Goal: Task Accomplishment & Management: Use online tool/utility

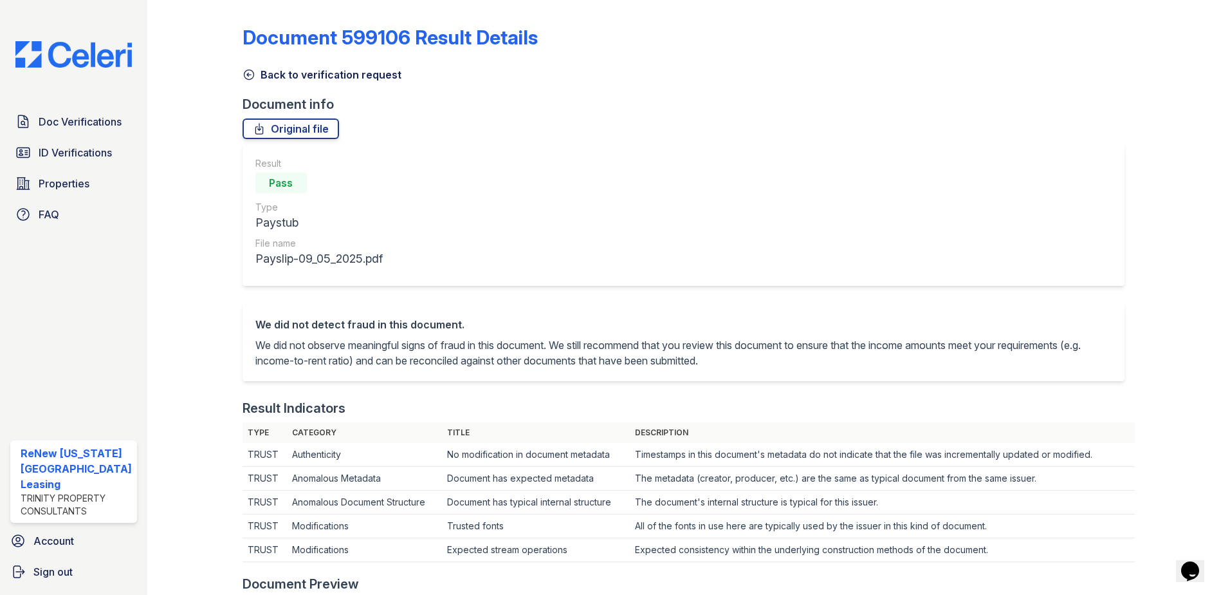
scroll to position [322, 0]
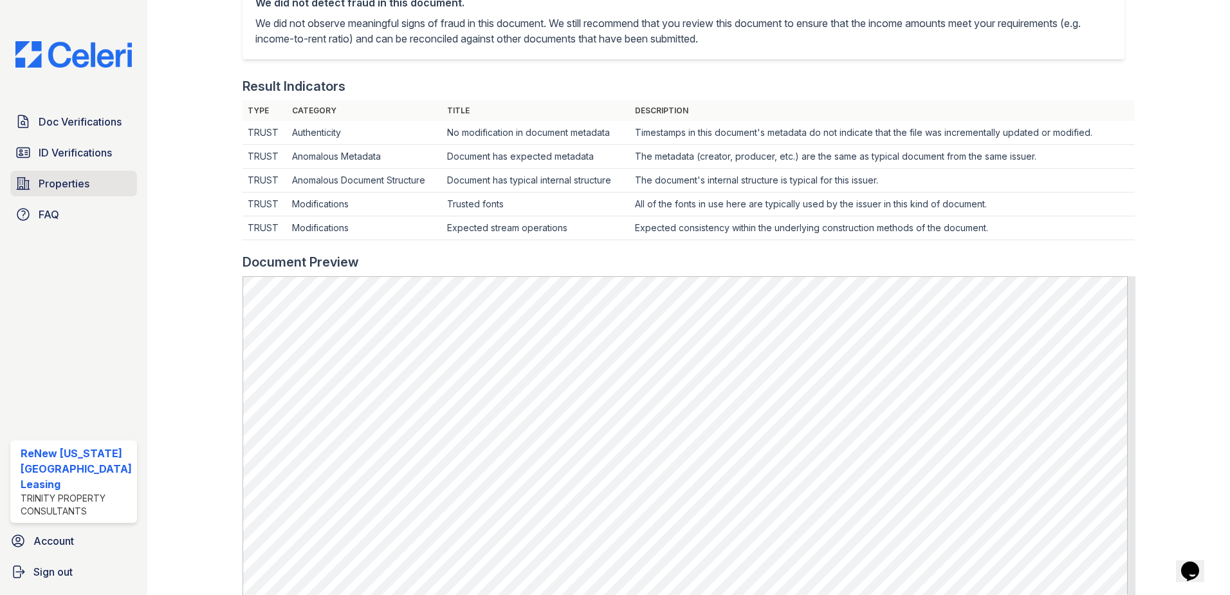
click at [71, 177] on span "Properties" at bounding box center [64, 183] width 51 height 15
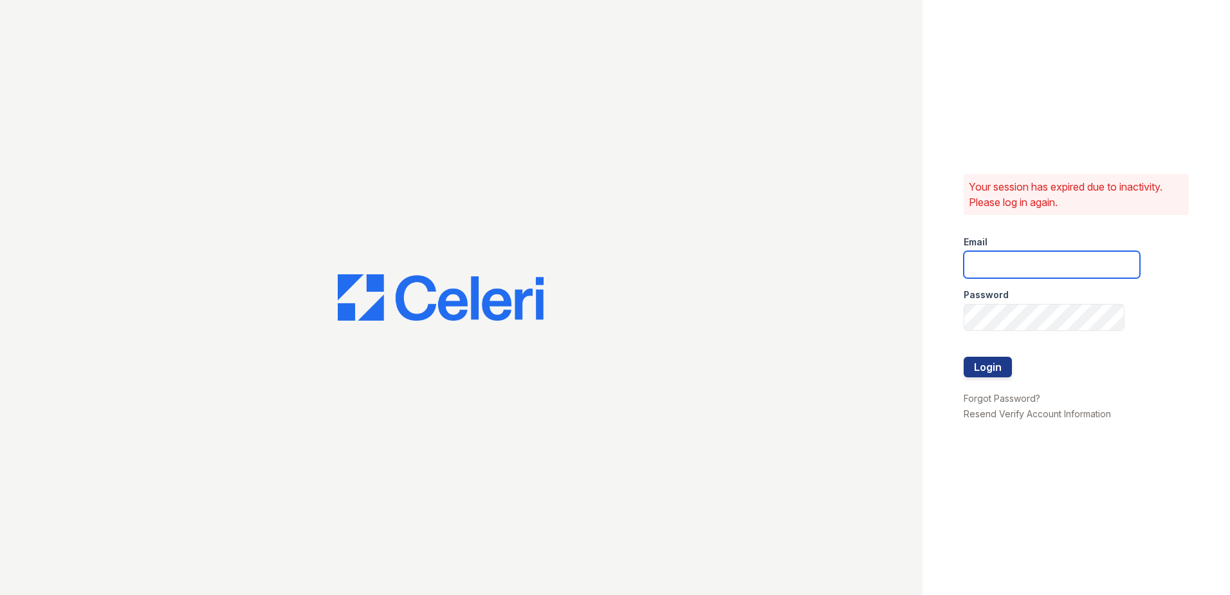
type input "renewvirginiabeach@trinity-pm.com"
click at [998, 362] on button "Login" at bounding box center [988, 367] width 48 height 21
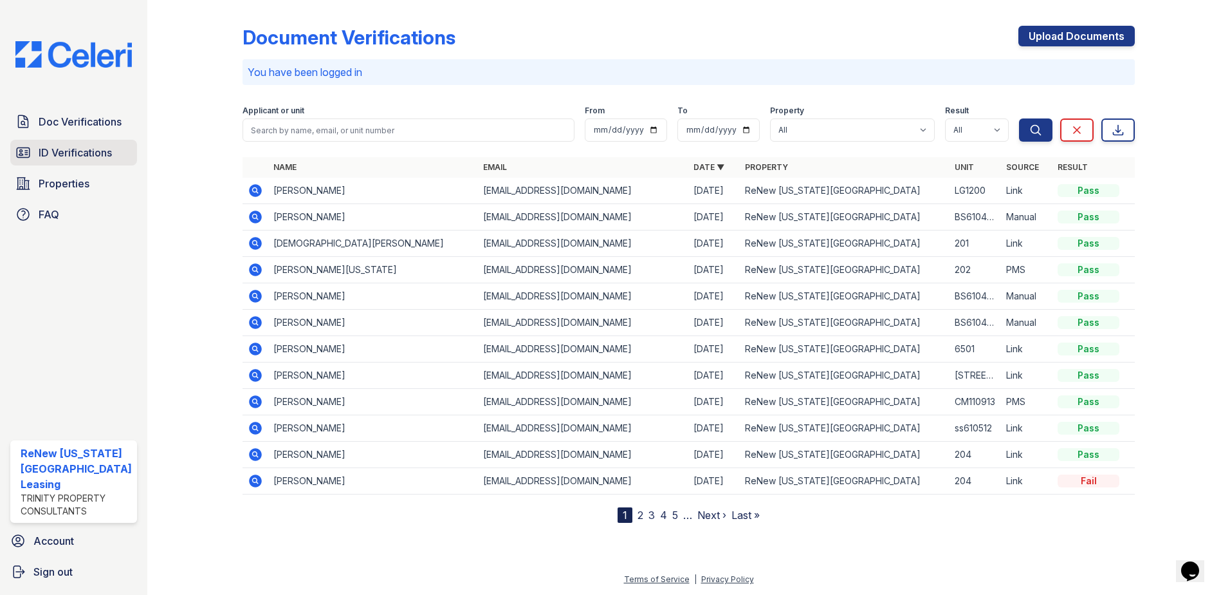
click at [74, 155] on span "ID Verifications" at bounding box center [75, 152] width 73 height 15
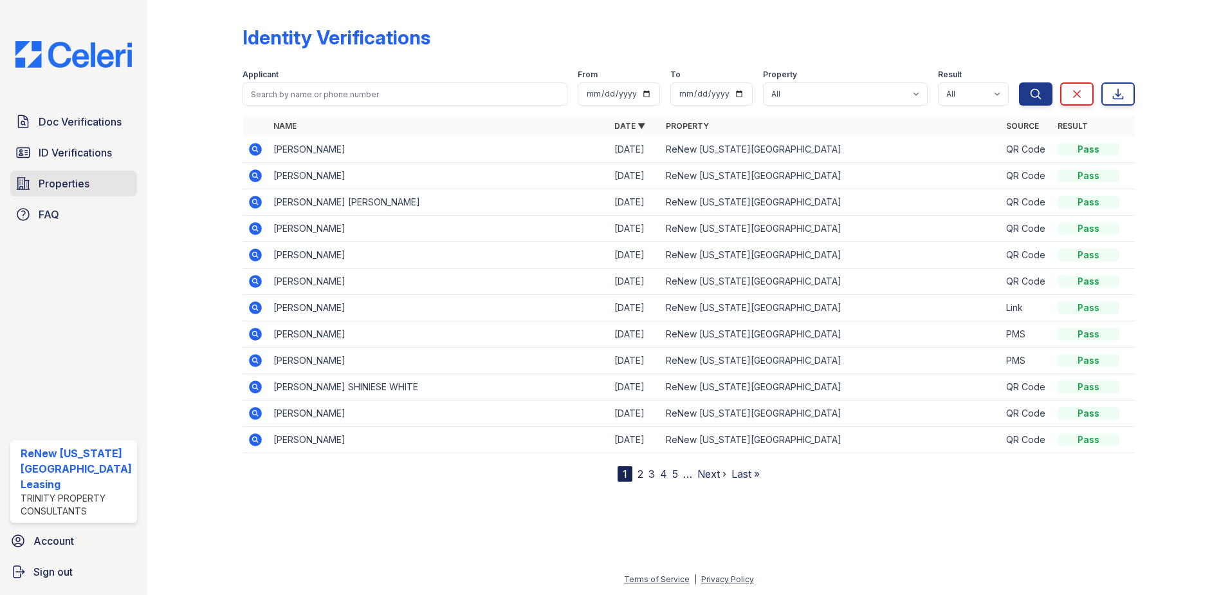
click at [59, 187] on span "Properties" at bounding box center [64, 183] width 51 height 15
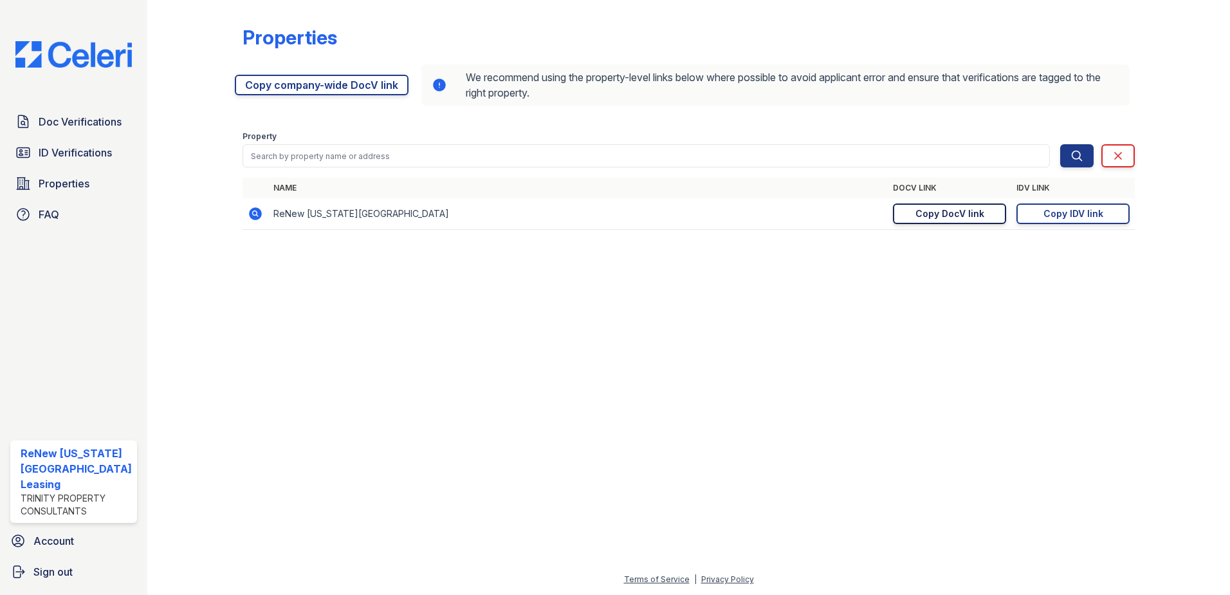
click at [941, 212] on div "Copy DocV link" at bounding box center [950, 213] width 69 height 13
click at [65, 145] on span "ID Verifications" at bounding box center [75, 152] width 73 height 15
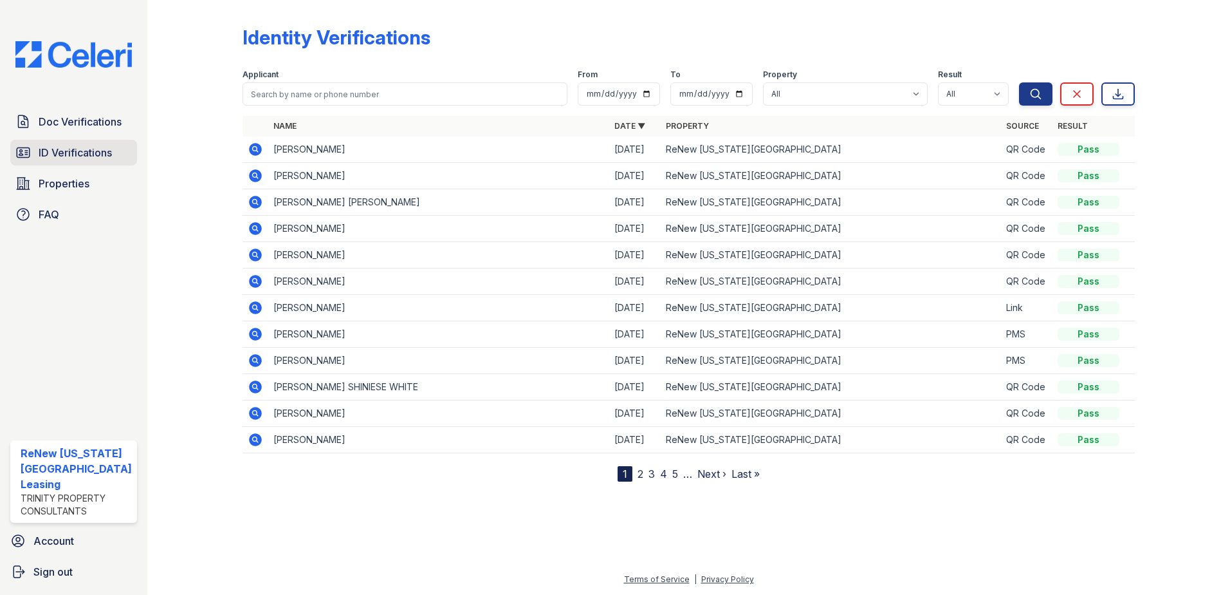
click at [85, 152] on span "ID Verifications" at bounding box center [75, 152] width 73 height 15
